Goal: Task Accomplishment & Management: Use online tool/utility

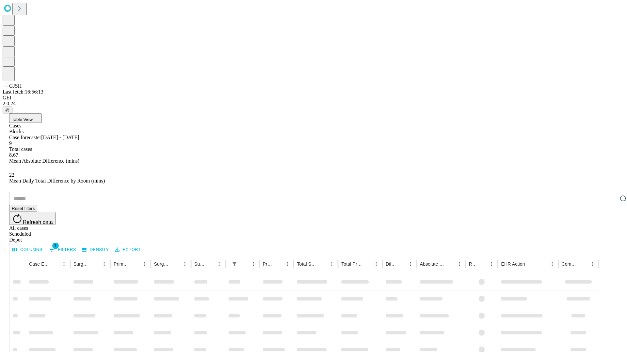
click at [610, 237] on div "Depot" at bounding box center [319, 240] width 621 height 6
